Goal: Information Seeking & Learning: Learn about a topic

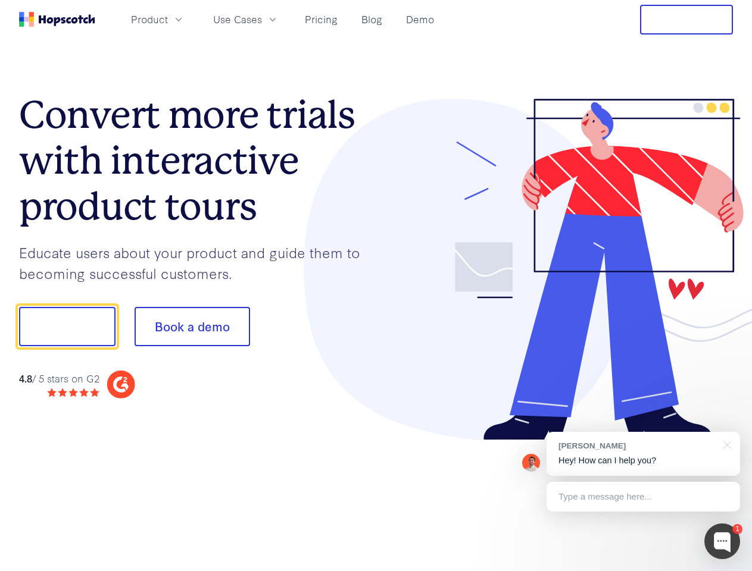
click at [376, 286] on div at bounding box center [554, 270] width 357 height 342
click at [168, 19] on span "Product" at bounding box center [149, 19] width 37 height 15
click at [262, 19] on span "Use Cases" at bounding box center [237, 19] width 49 height 15
click at [686, 20] on button "Free Trial" at bounding box center [686, 20] width 93 height 30
click at [67, 327] on button "Show me!" at bounding box center [67, 326] width 96 height 39
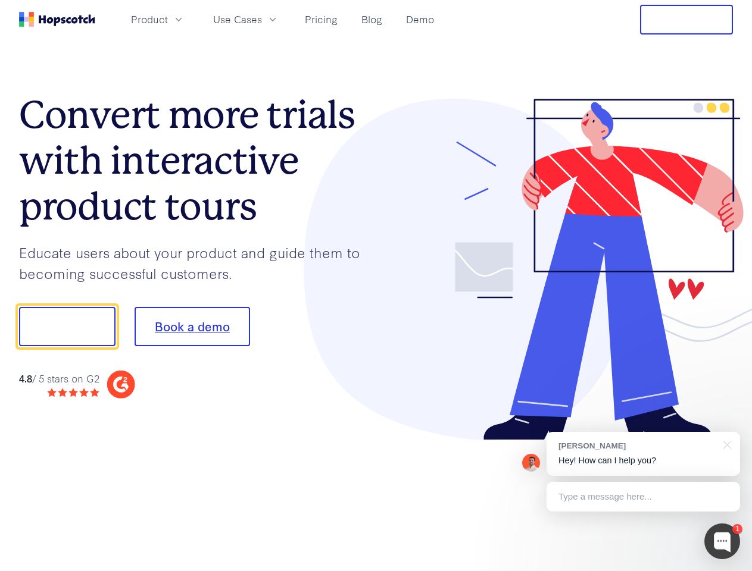
click at [192, 327] on button "Book a demo" at bounding box center [191, 326] width 115 height 39
click at [722, 541] on div at bounding box center [722, 542] width 36 height 36
click at [643, 454] on div "[PERSON_NAME] Hey! How can I help you?" at bounding box center [642, 454] width 193 height 44
click at [725, 444] on div at bounding box center [628, 325] width 223 height 397
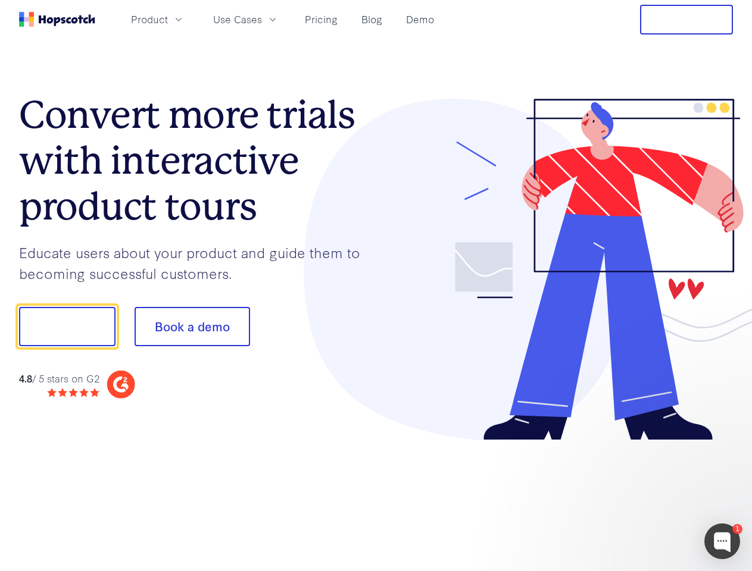
click at [643, 497] on div at bounding box center [628, 325] width 223 height 397
